Goal: Task Accomplishment & Management: Complete application form

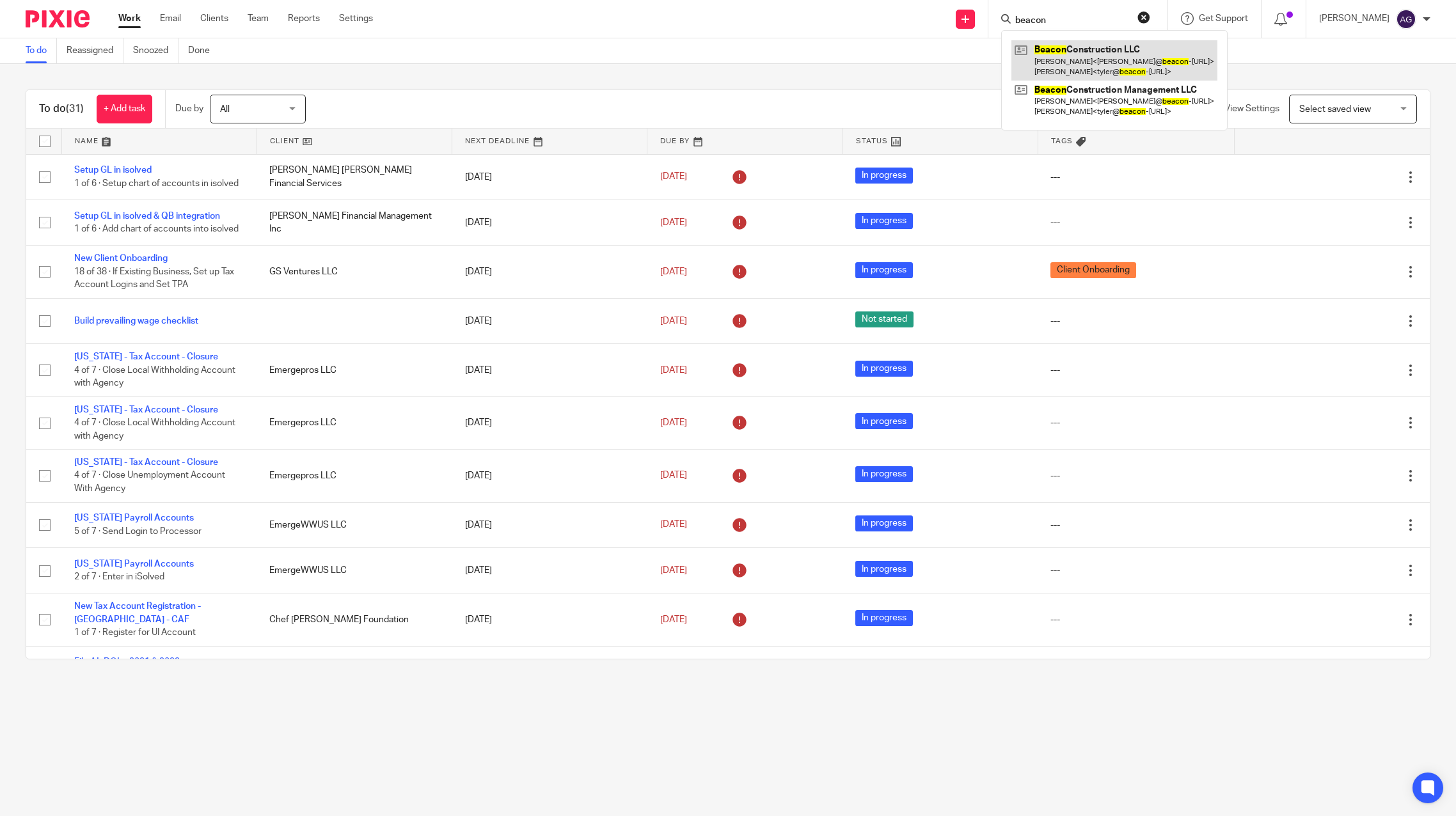
type input "beacon"
click at [1078, 57] on link at bounding box center [1114, 60] width 206 height 40
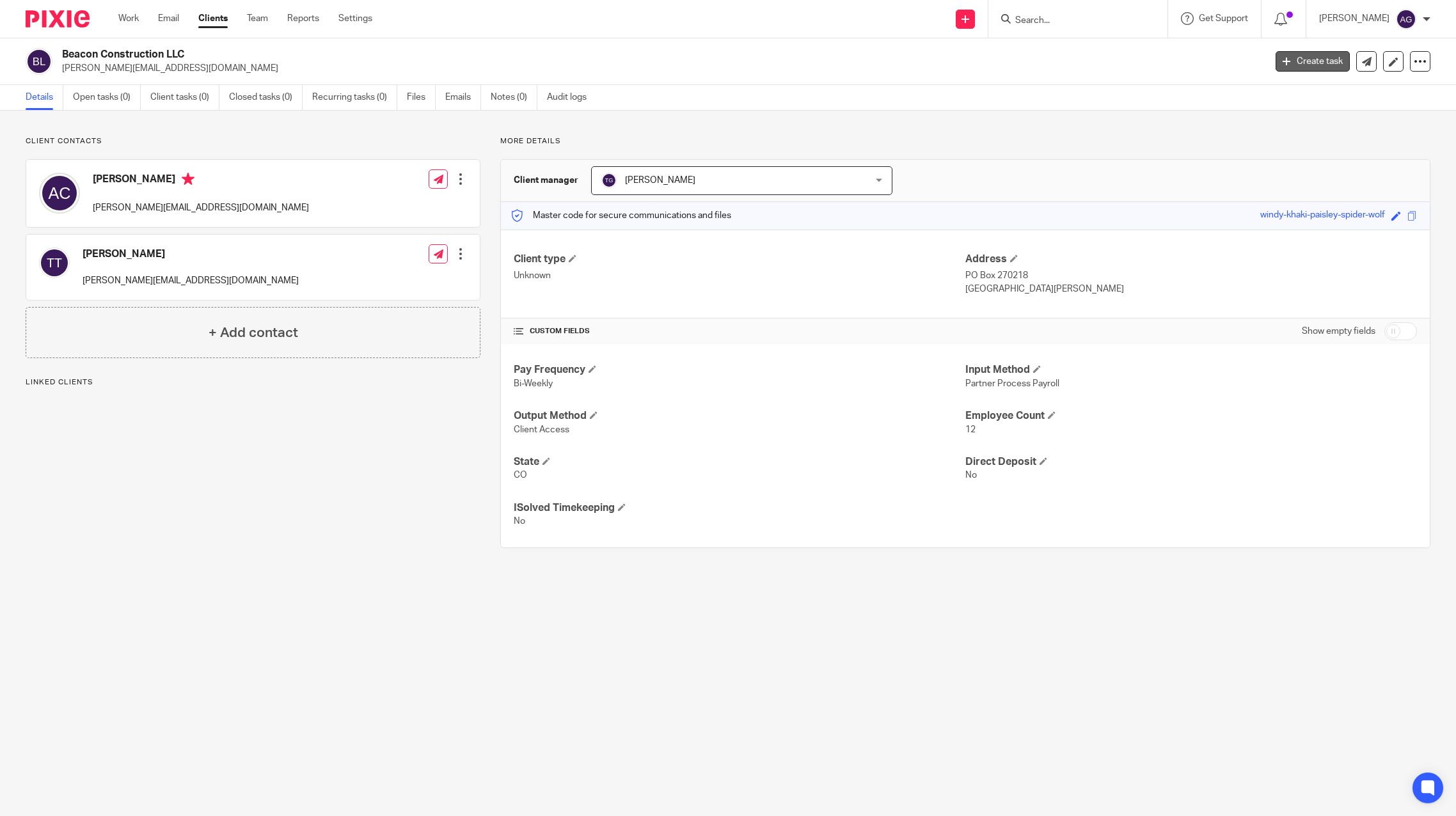
click at [1320, 64] on link "Create task" at bounding box center [1312, 62] width 74 height 21
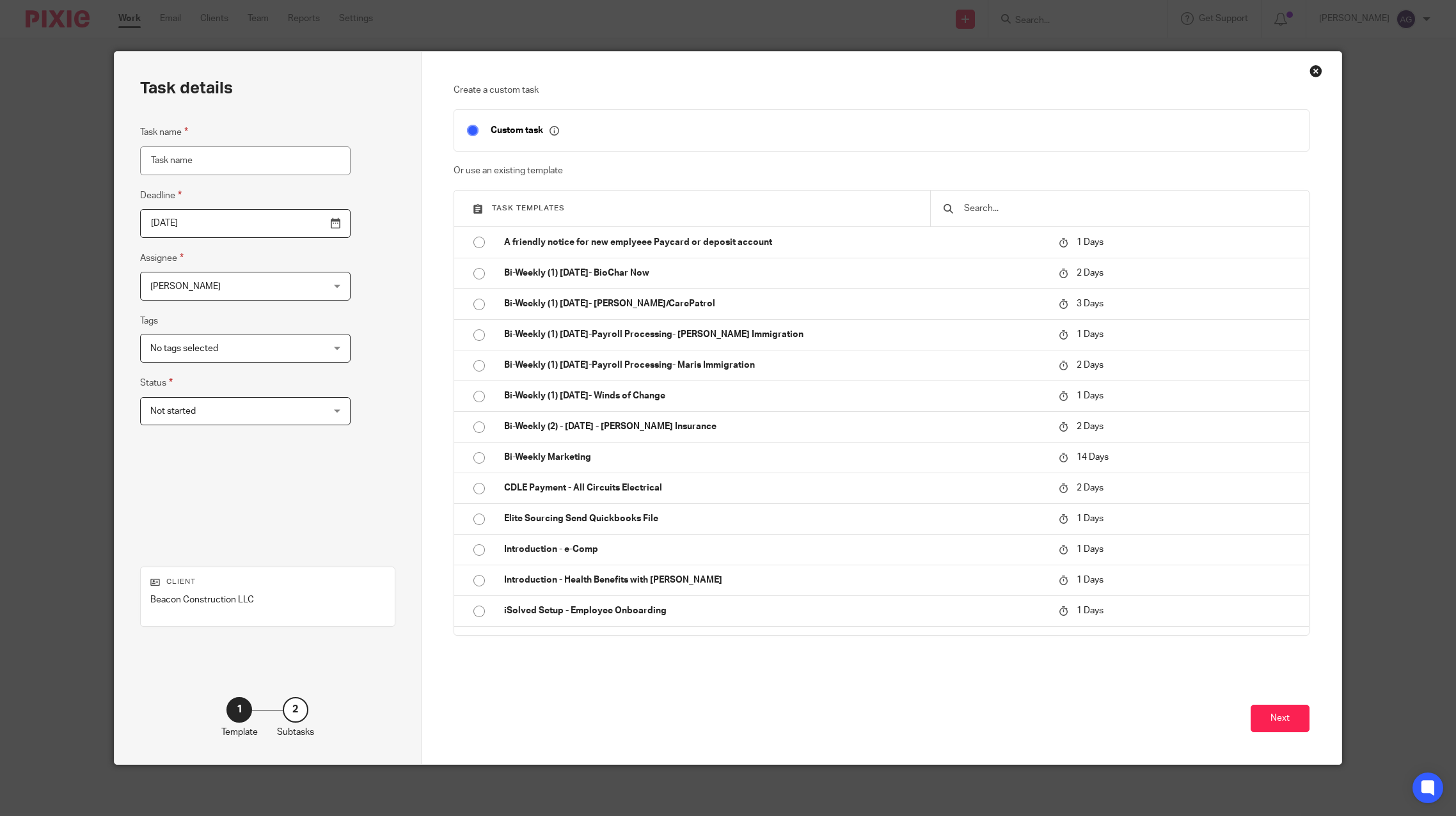
click at [1016, 209] on input "text" at bounding box center [1129, 208] width 333 height 14
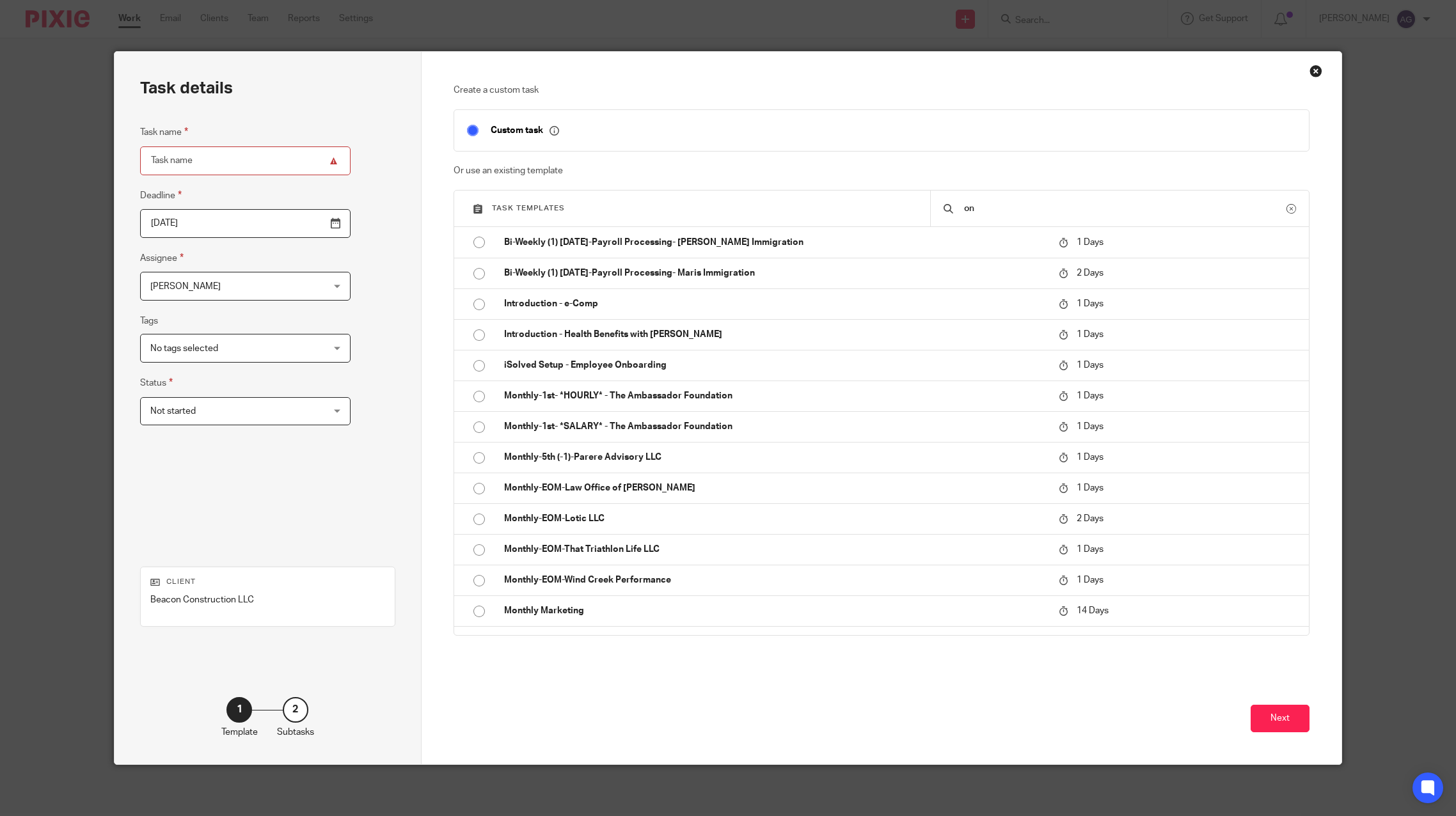
type input "o"
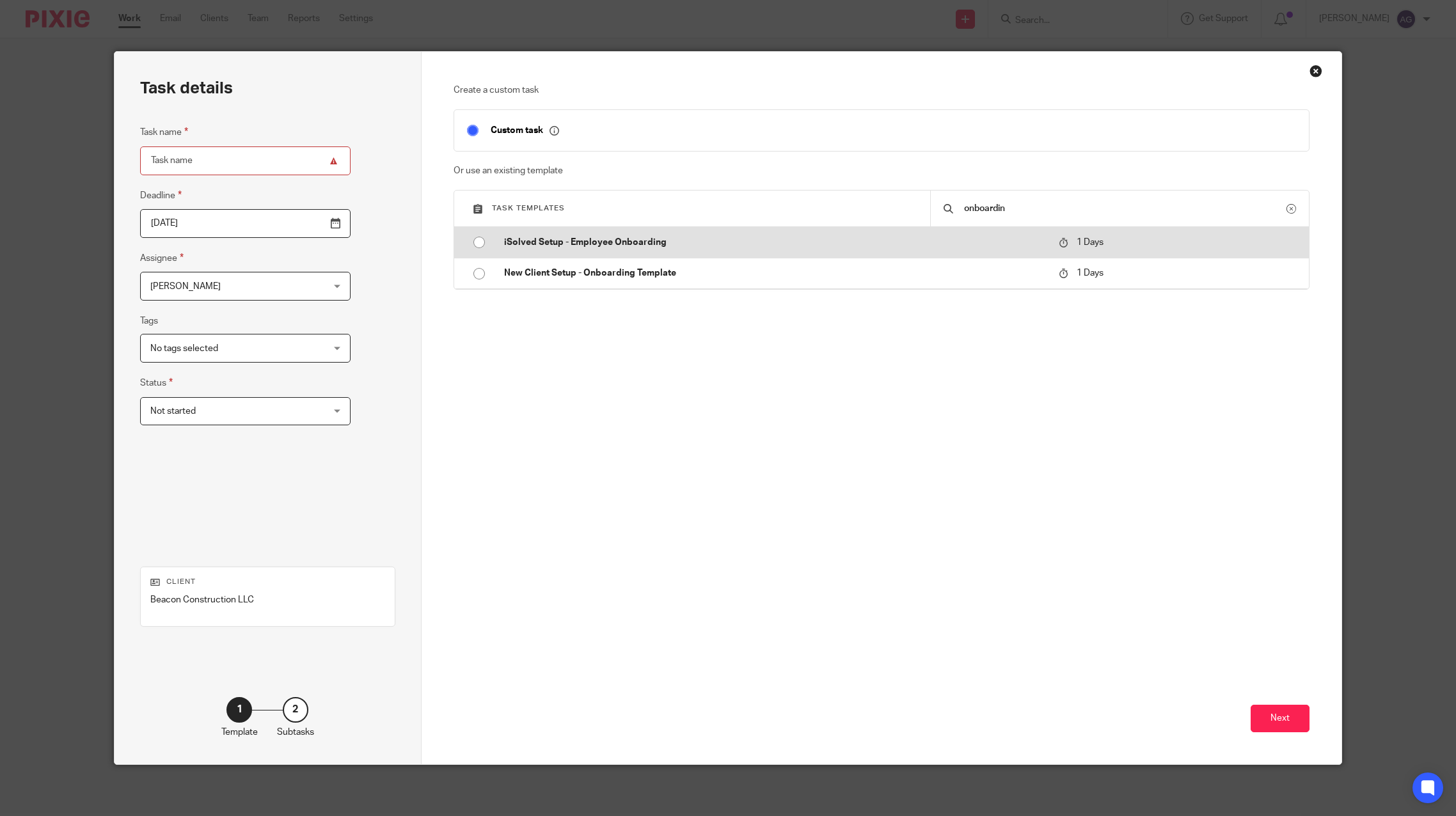
type input "onboardin"
drag, startPoint x: 540, startPoint y: 240, endPoint x: 633, endPoint y: 274, distance: 99.0
click at [541, 240] on p "iSolved Setup - Employee Onboarding" at bounding box center [775, 242] width 542 height 12
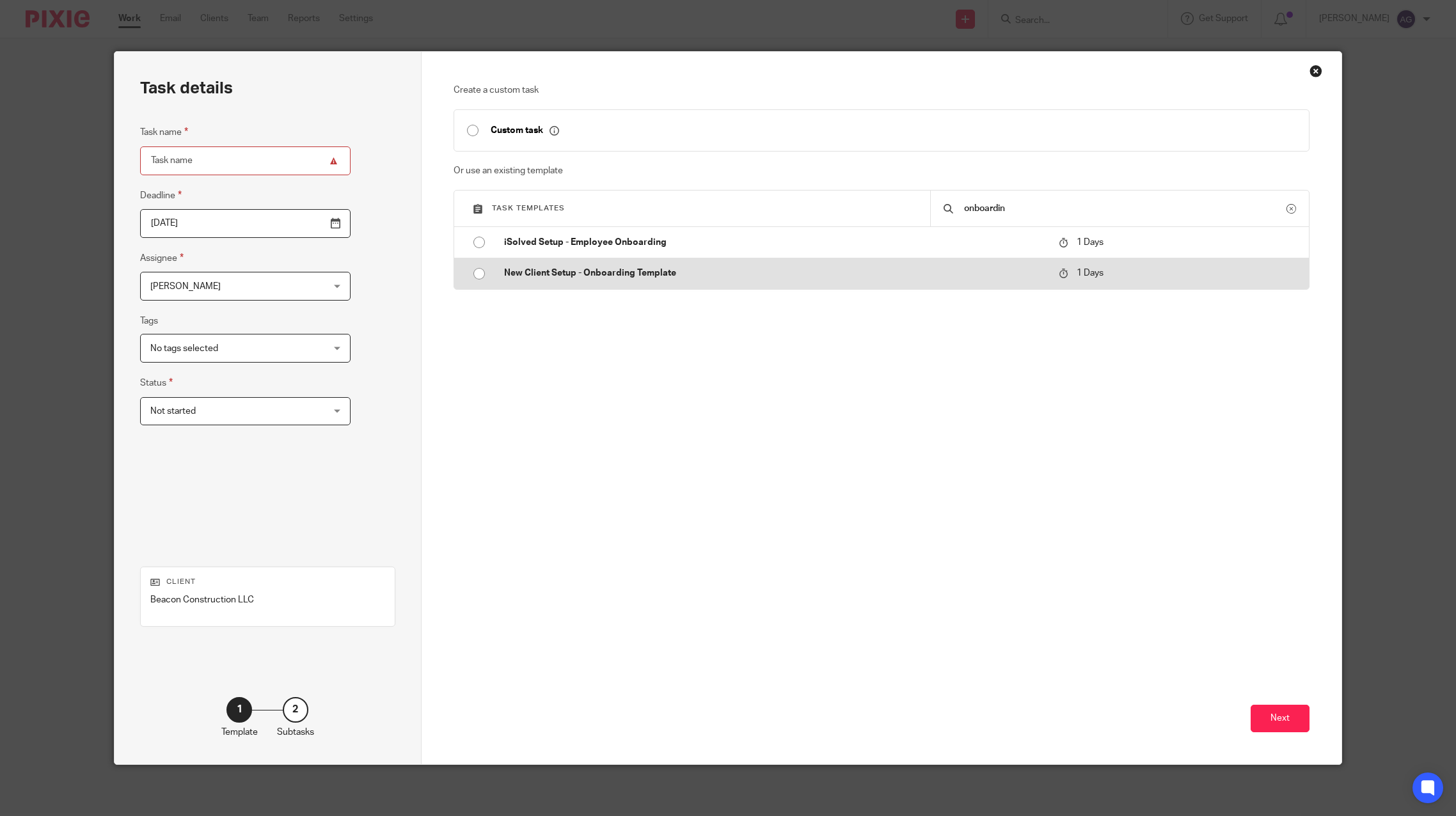
type input "2025-09-19"
type input "iSolved Setup - Employee Onboarding"
checkbox input "false"
radio input "true"
click at [653, 277] on p "New Client Setup - Onboarding Template" at bounding box center [775, 273] width 542 height 12
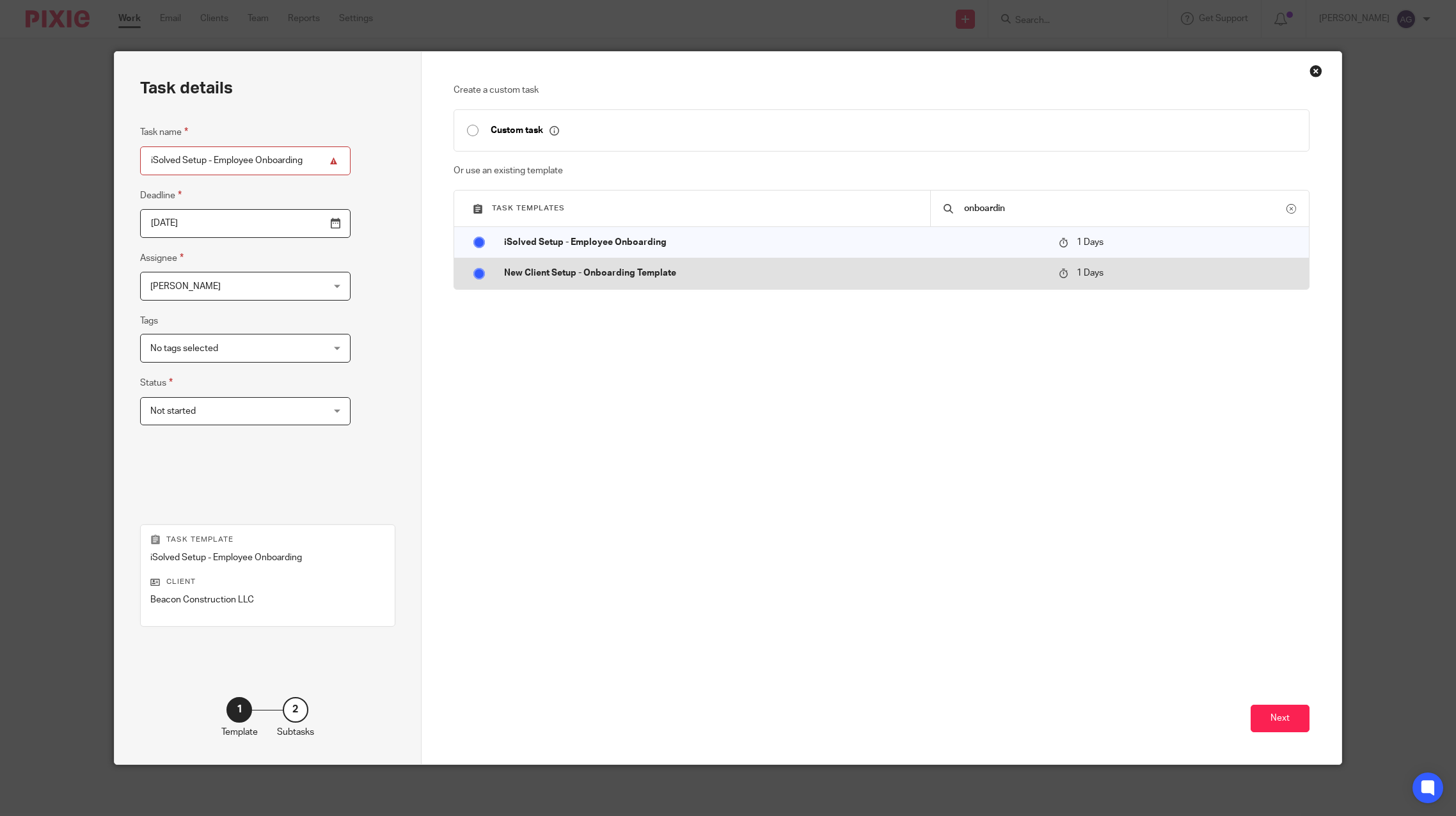
type input "New Client Setup - Onboarding Template"
radio input "false"
radio input "true"
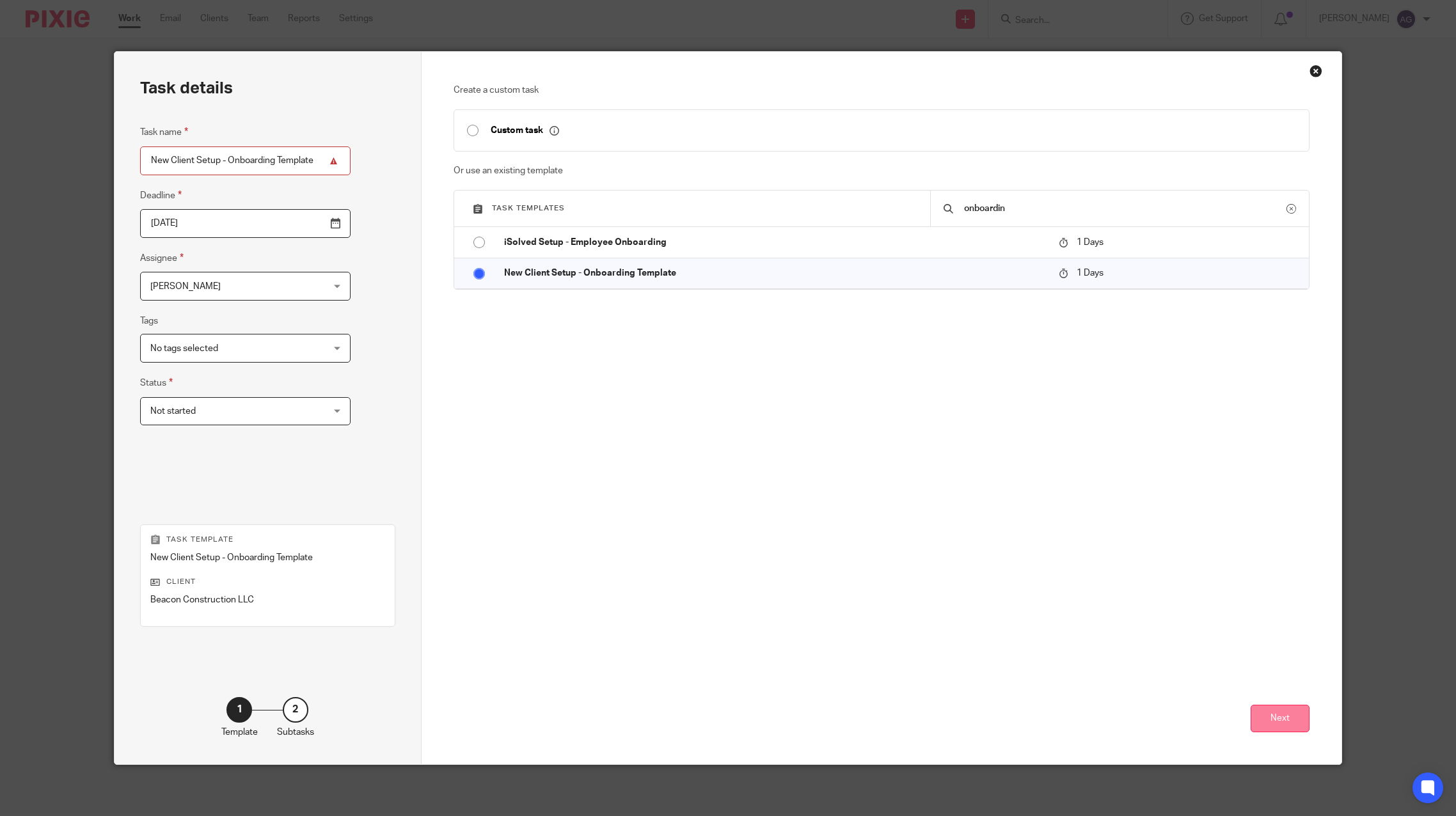
click at [1272, 715] on button "Next" at bounding box center [1280, 718] width 59 height 27
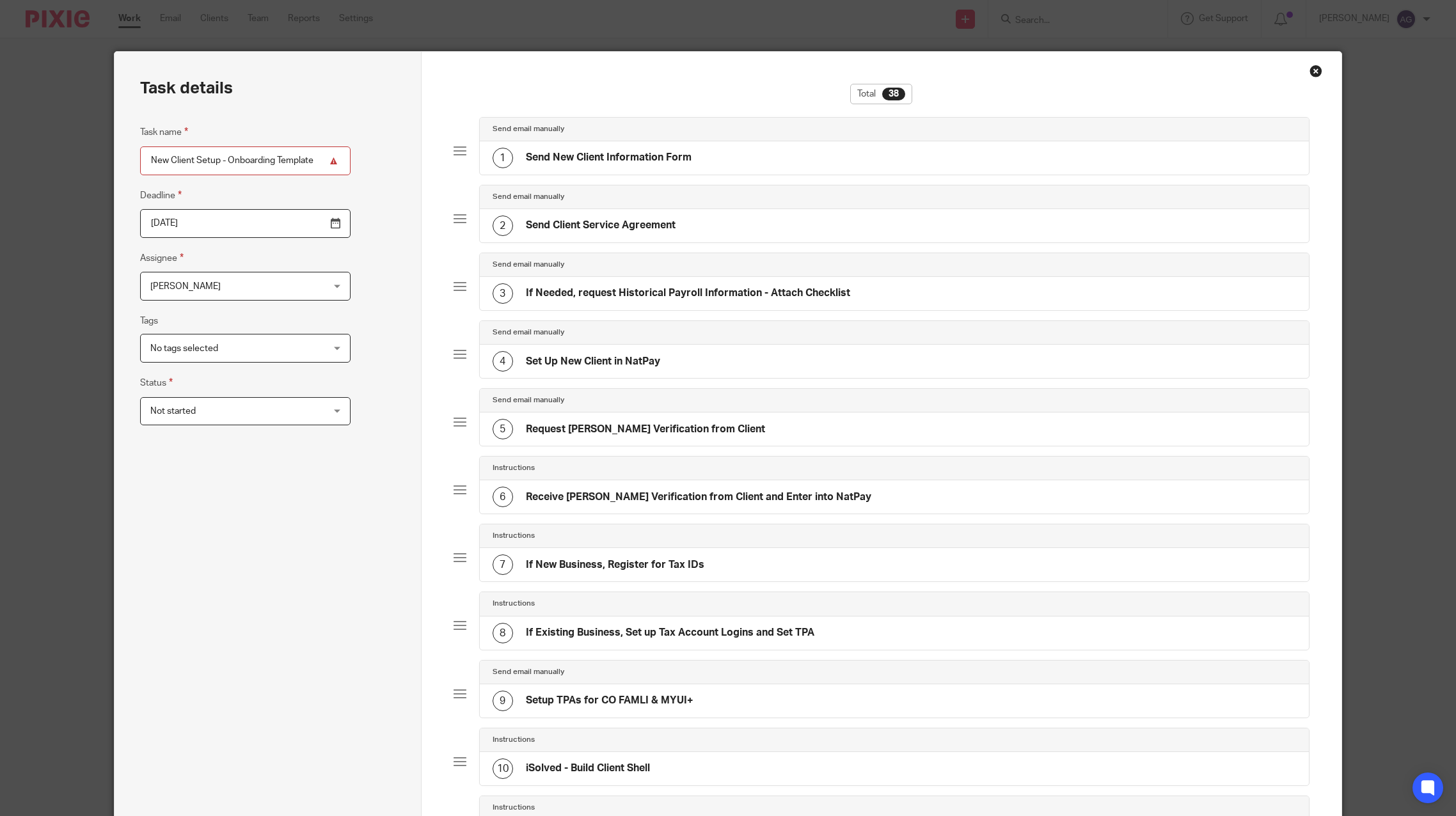
click at [1311, 69] on div "Close this dialog window" at bounding box center [1316, 70] width 12 height 12
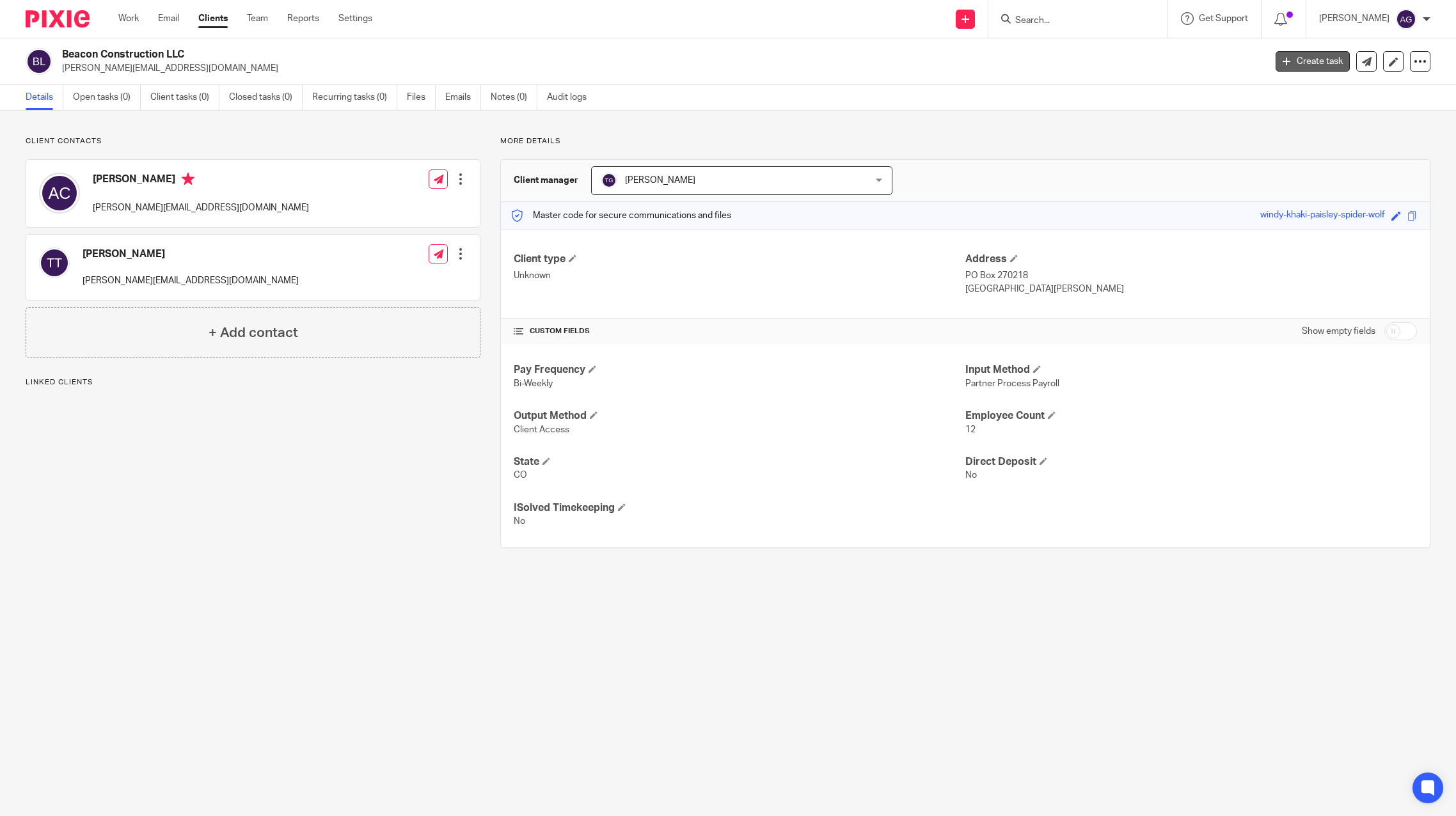
click at [1286, 59] on link "Create task" at bounding box center [1312, 62] width 74 height 21
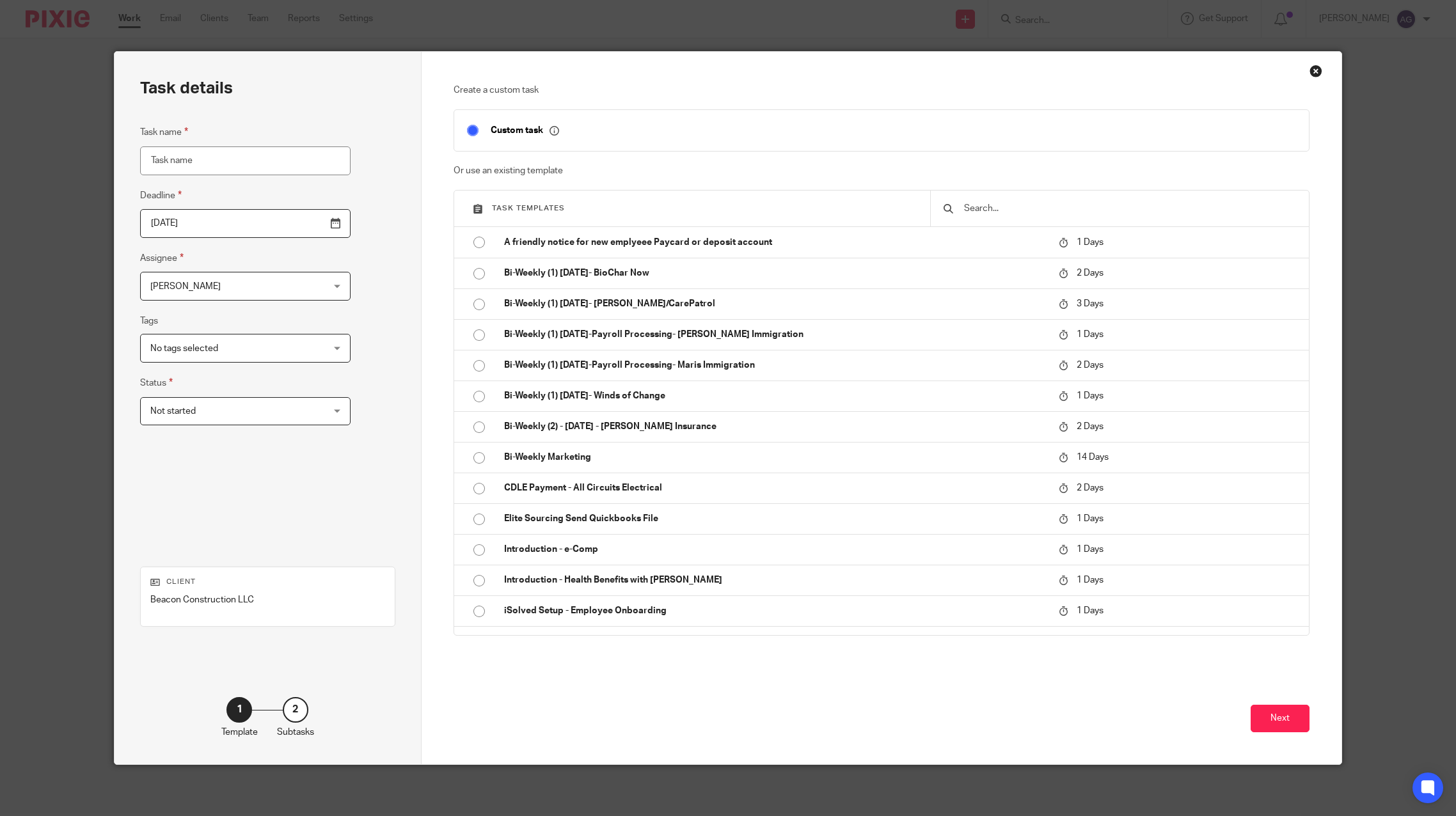
click at [1003, 211] on input "text" at bounding box center [1129, 208] width 333 height 14
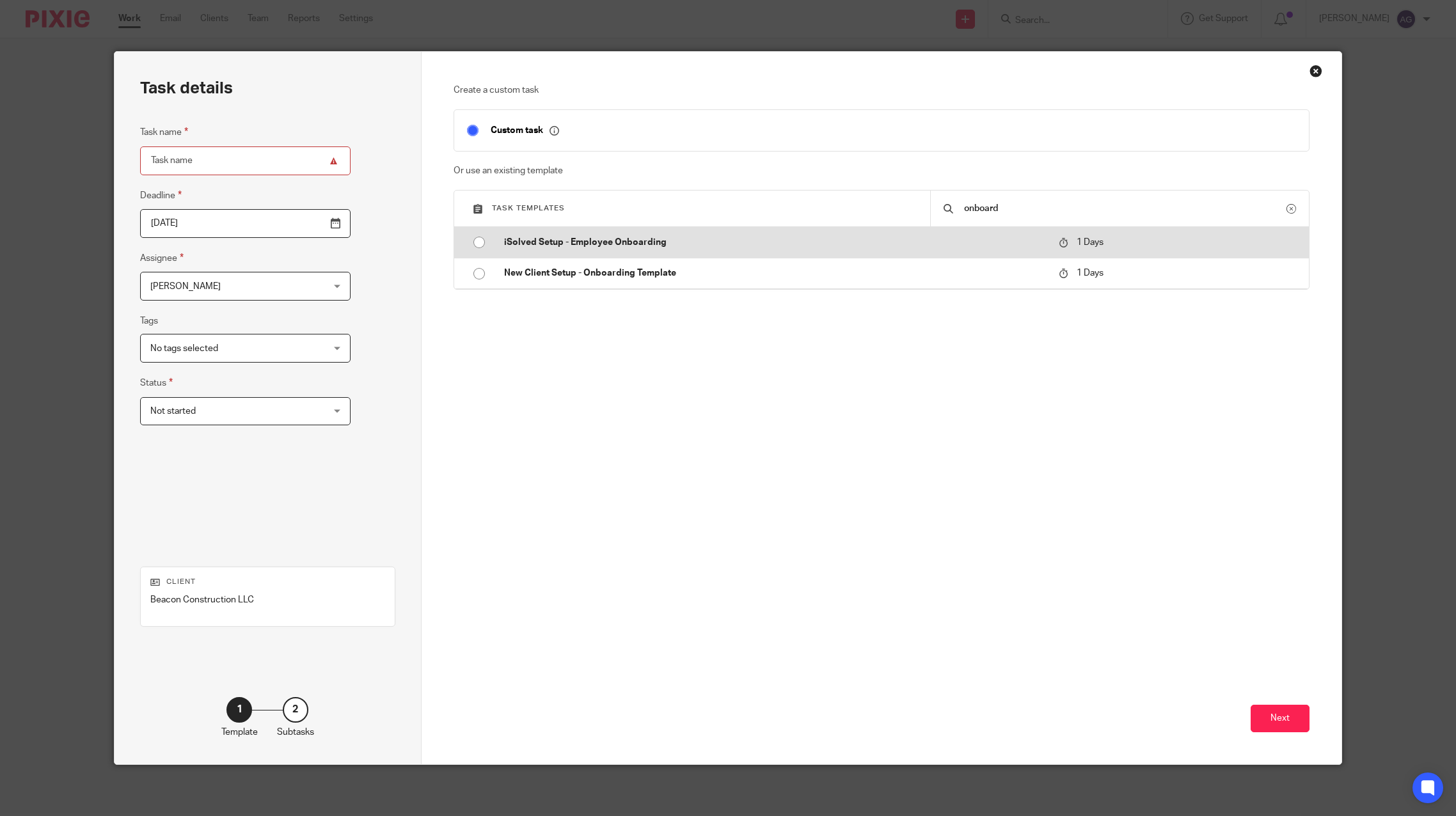
type input "onboard"
click at [695, 241] on p "iSolved Setup - Employee Onboarding" at bounding box center [775, 242] width 542 height 12
type input "2025-09-19"
type input "iSolved Setup - Employee Onboarding"
checkbox input "false"
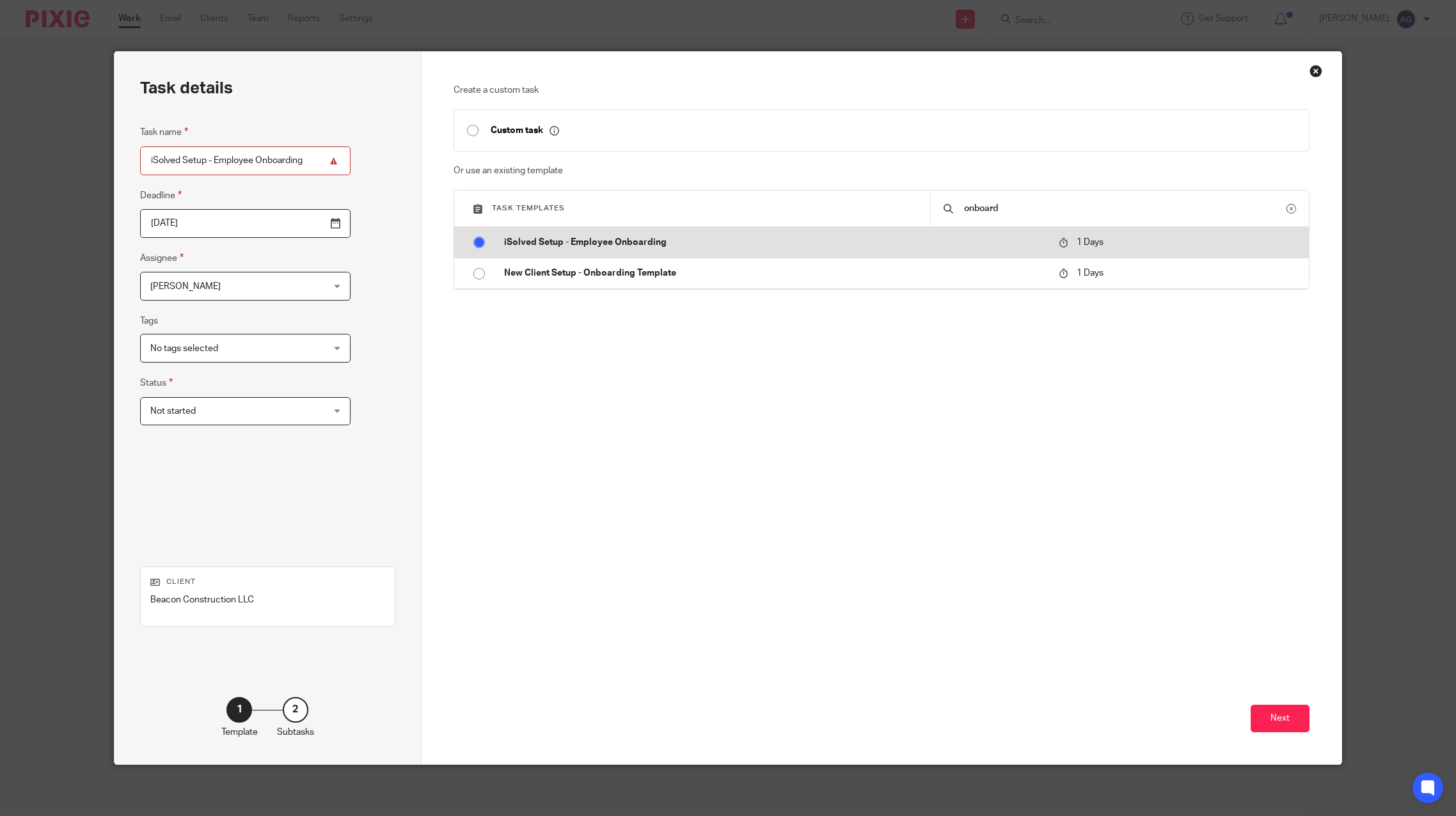
radio input "true"
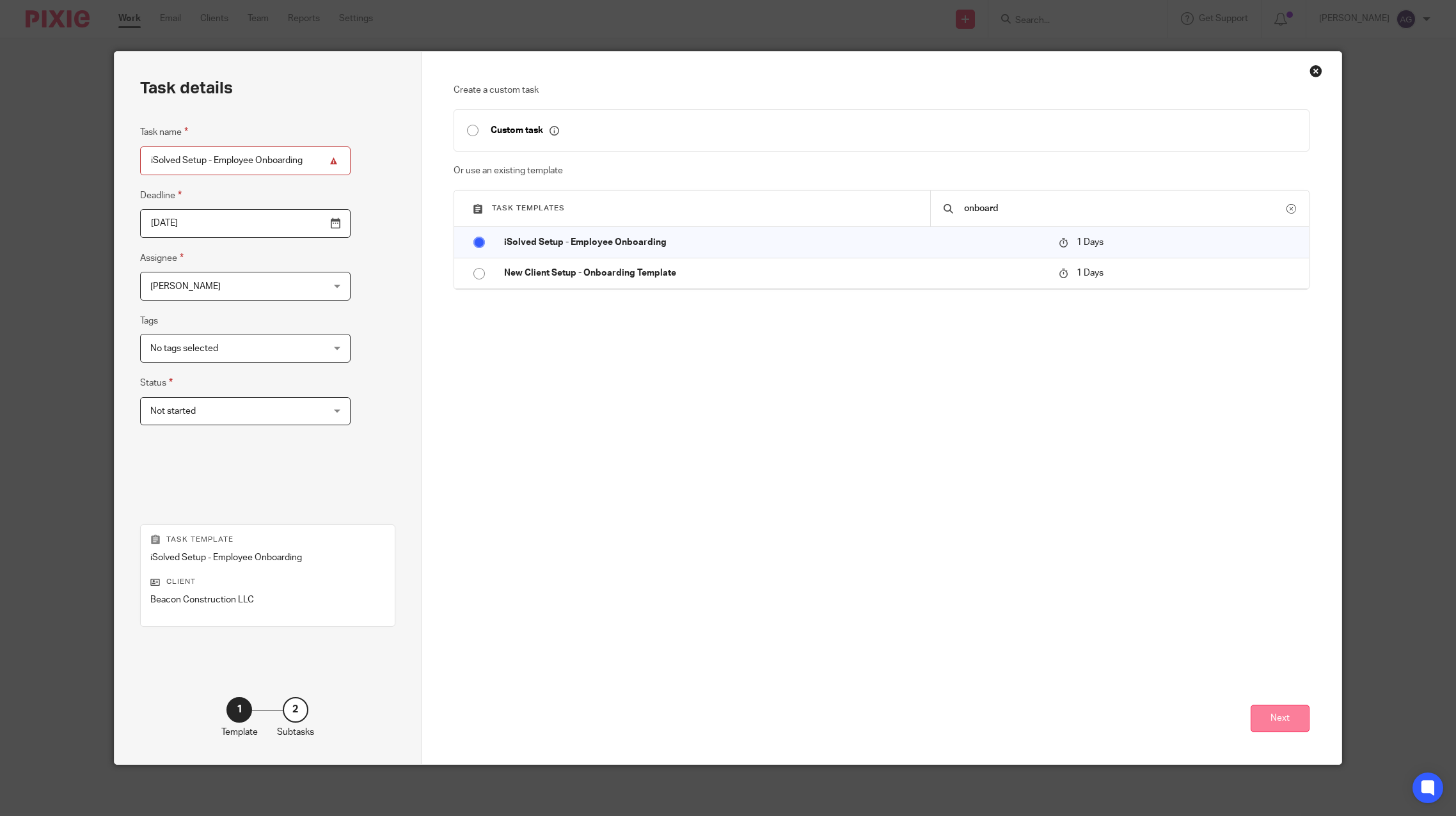
click at [1262, 723] on button "Next" at bounding box center [1280, 718] width 59 height 27
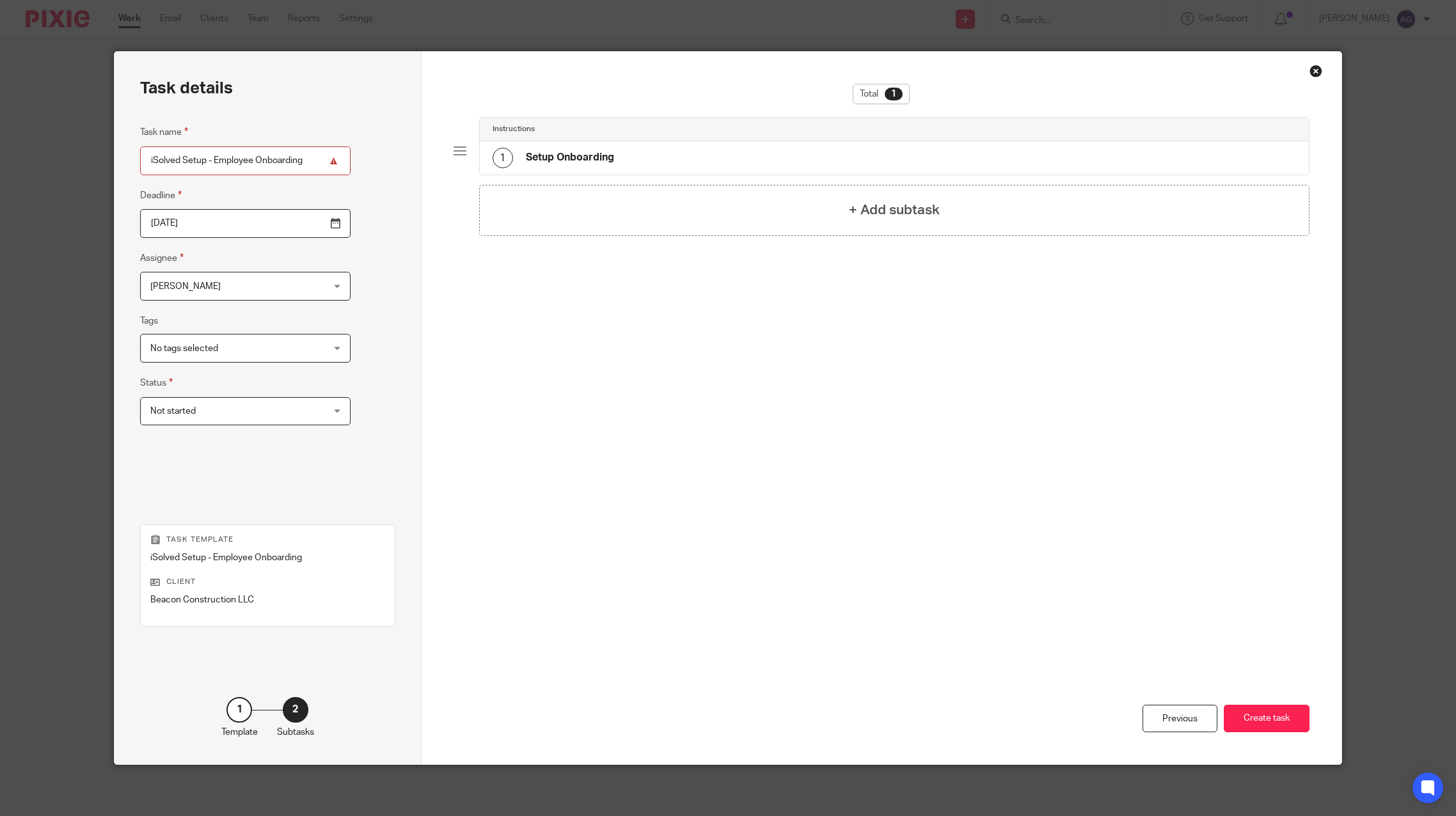
click at [1280, 704] on div "Previous Create task" at bounding box center [881, 625] width 856 height 277
click at [217, 281] on span "[PERSON_NAME]" at bounding box center [230, 285] width 160 height 27
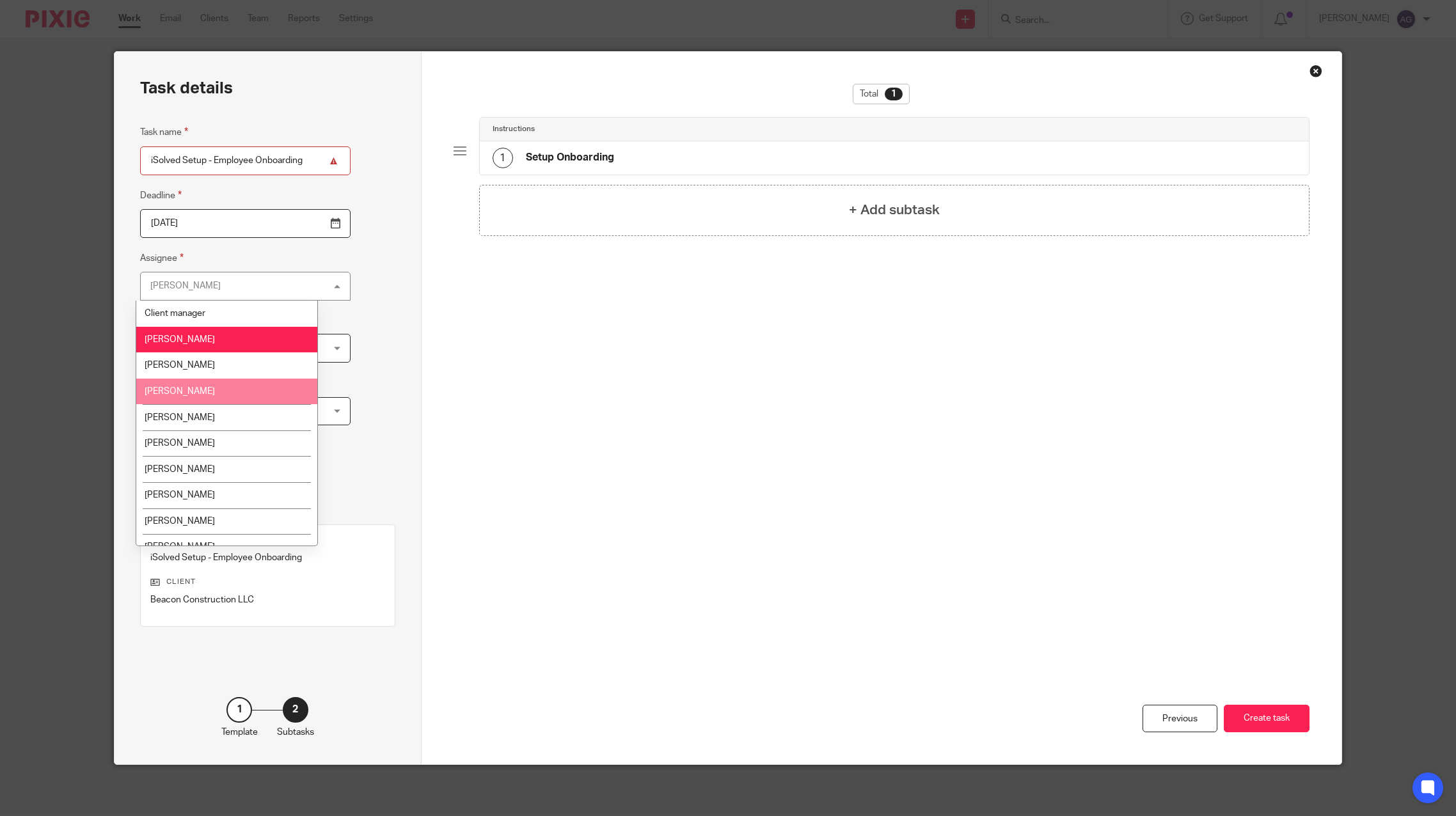
click at [192, 387] on li "[PERSON_NAME]" at bounding box center [227, 392] width 181 height 26
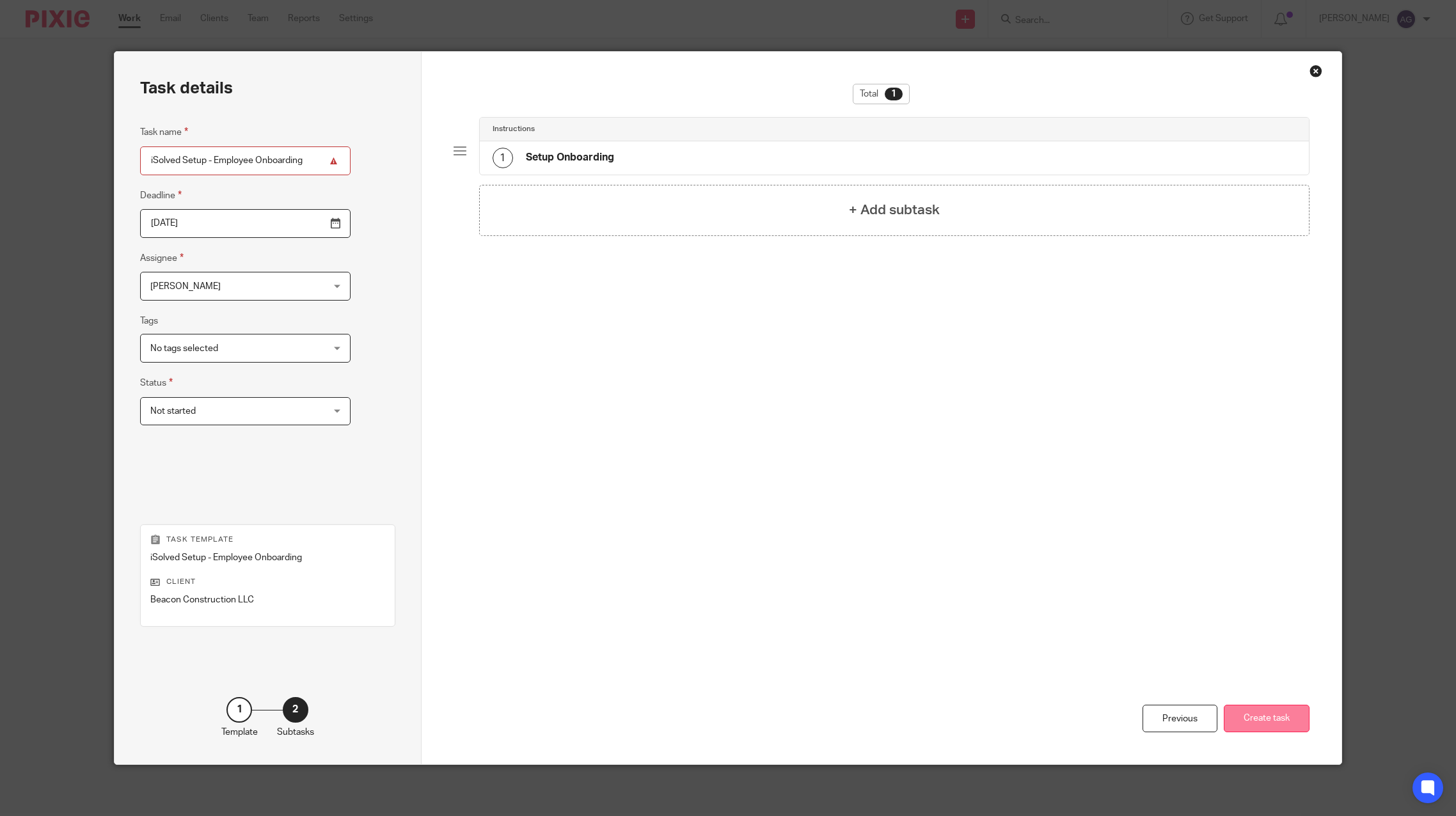
click at [1265, 708] on button "Create task" at bounding box center [1267, 718] width 86 height 27
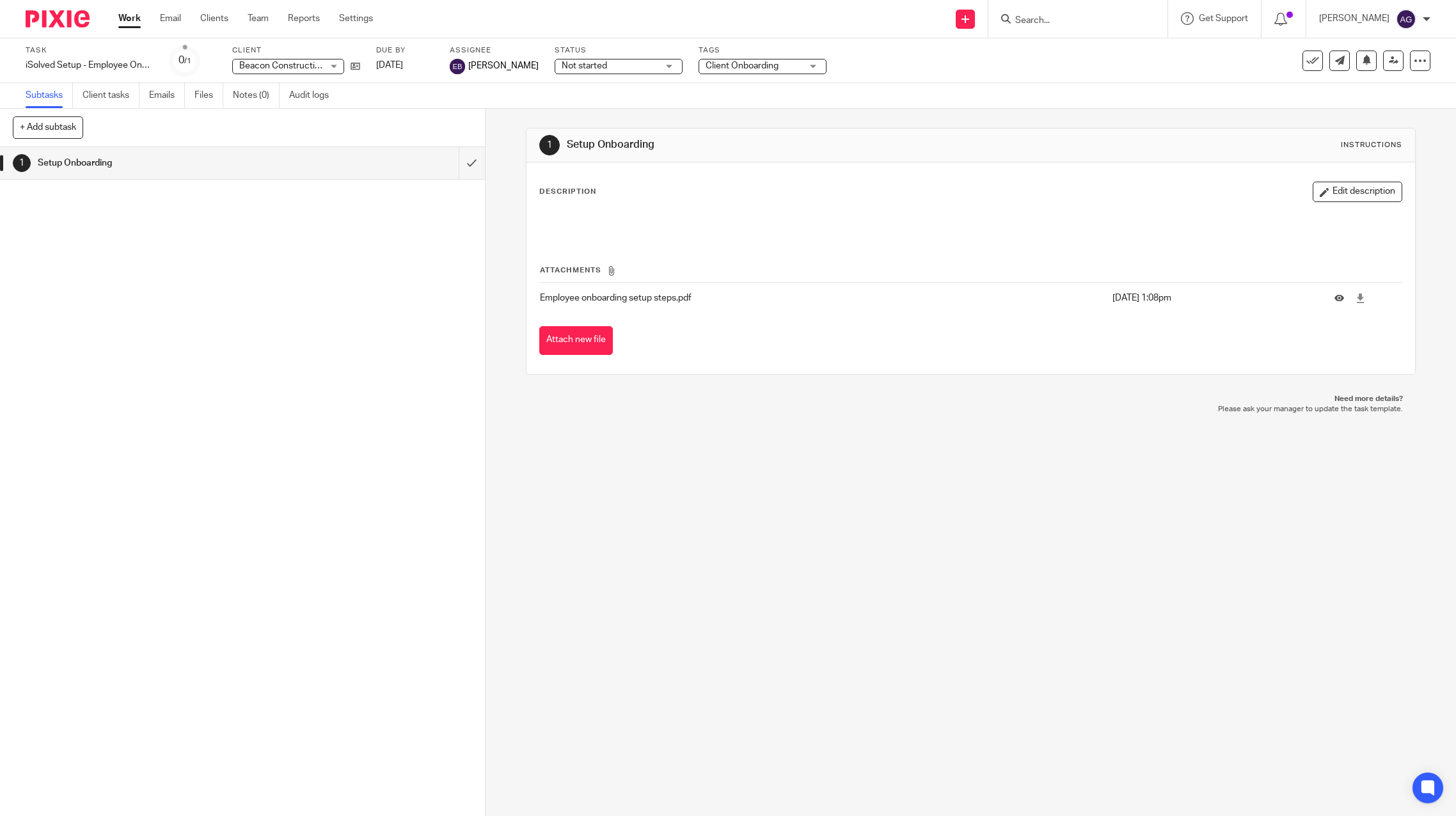
drag, startPoint x: 1038, startPoint y: 603, endPoint x: 1312, endPoint y: 572, distance: 275.7
click at [1038, 603] on div "1 Setup Onboarding Instructions Description Edit description Attachments Employ…" at bounding box center [971, 462] width 971 height 707
